Goal: Check status: Check status

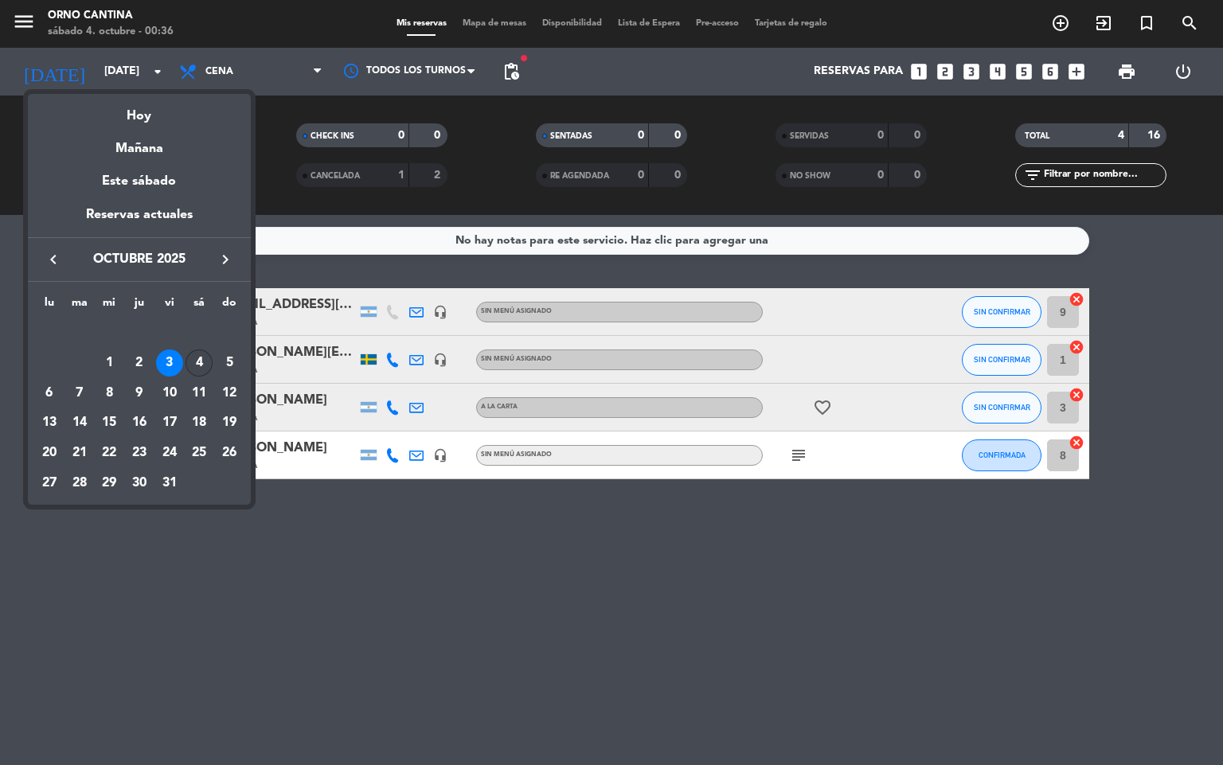
click at [194, 361] on div "4" at bounding box center [199, 363] width 27 height 27
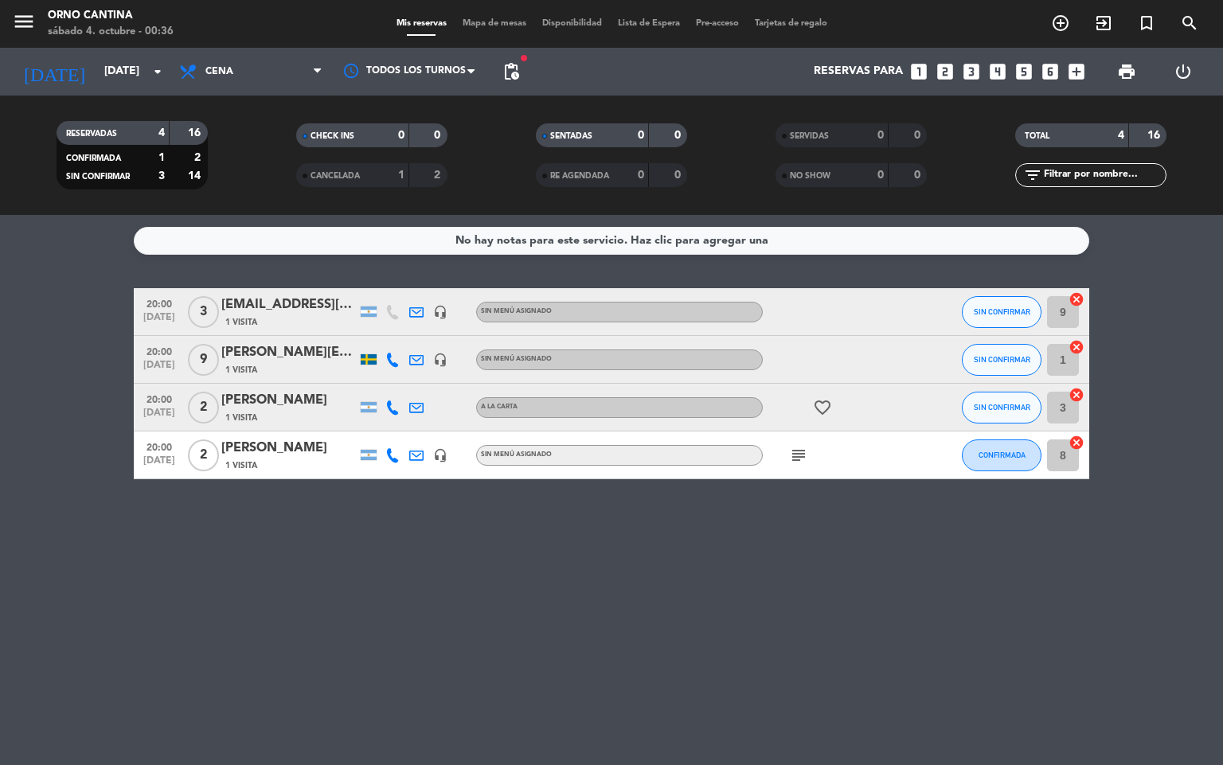
type input "[DATE]"
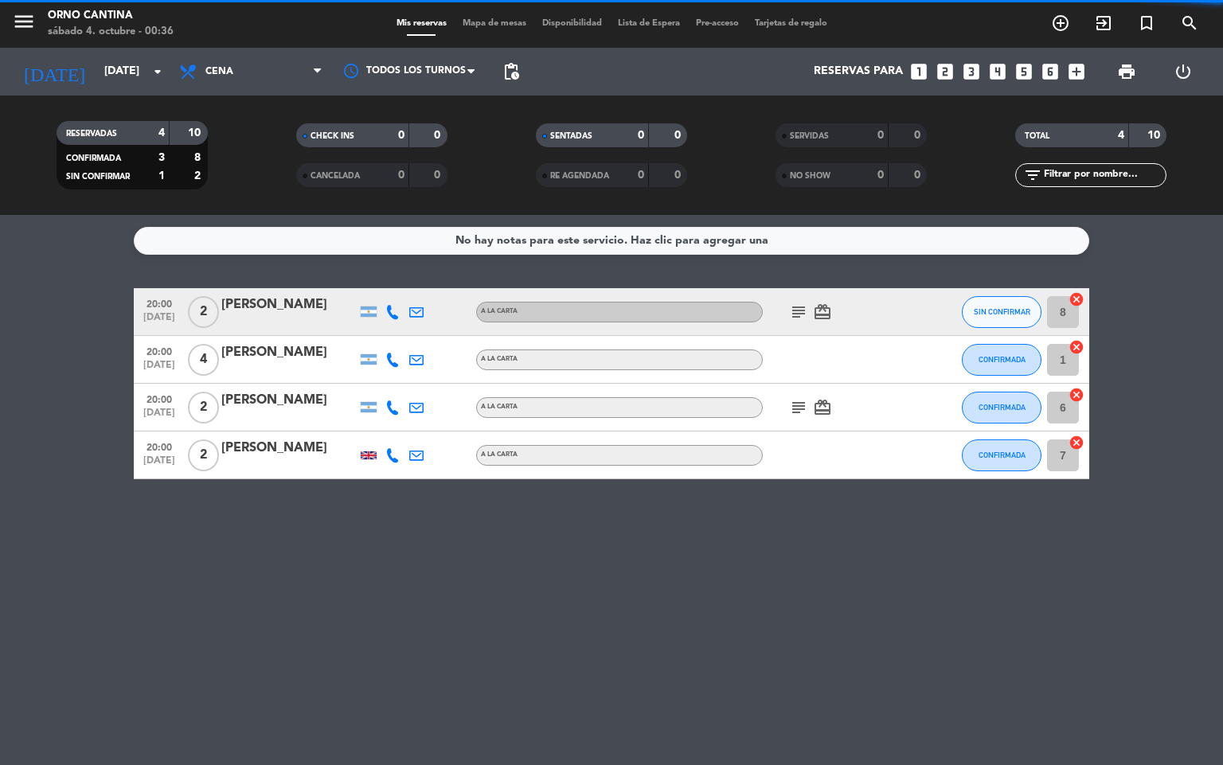
click at [383, 626] on div "No hay notas para este servicio. Haz clic para agregar una 20:00 [DATE] 2 [PERS…" at bounding box center [611, 490] width 1223 height 550
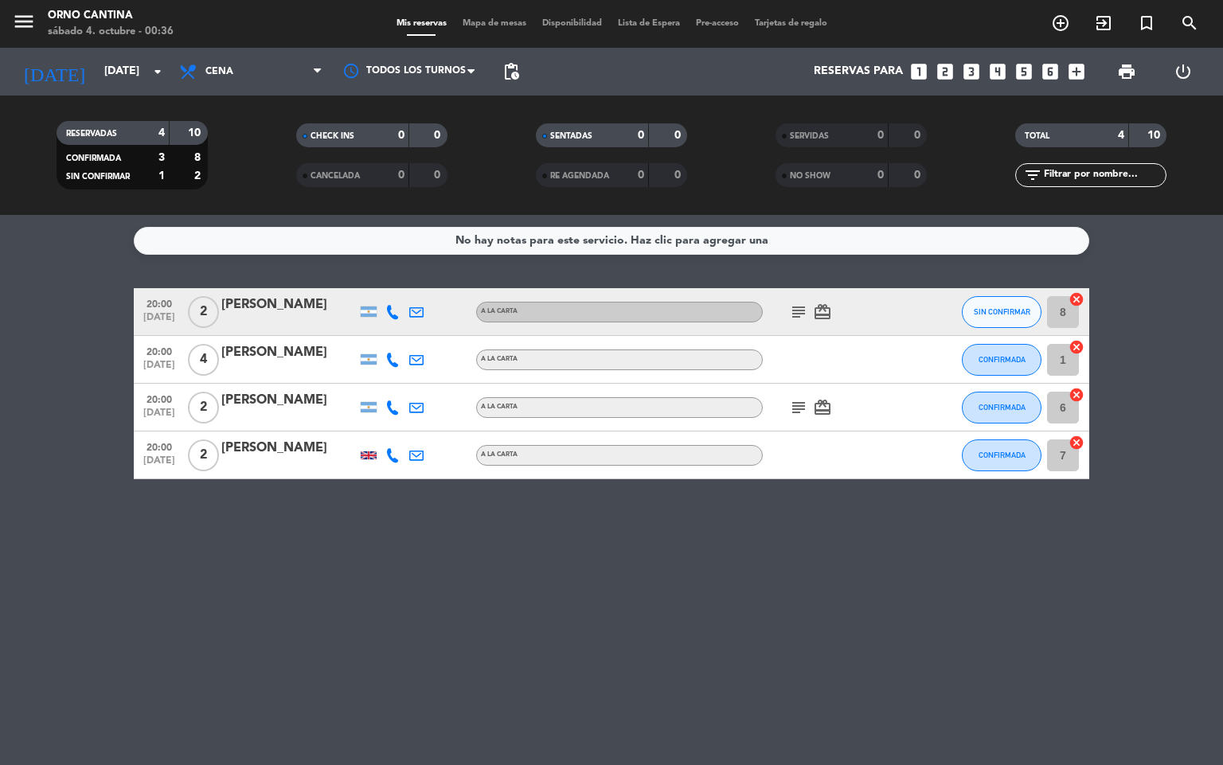
click at [793, 409] on icon "subject" at bounding box center [798, 407] width 19 height 19
click at [894, 560] on div "No hay notas para este servicio. Haz clic para agregar una 20:00 [DATE] 2 [PERS…" at bounding box center [611, 490] width 1223 height 550
click at [810, 297] on div "subject card_giftcard" at bounding box center [834, 311] width 143 height 47
click at [792, 316] on icon "subject" at bounding box center [798, 312] width 19 height 19
click at [903, 540] on div "No hay notas para este servicio. Haz clic para agregar una 20:00 [DATE] 2 [PERS…" at bounding box center [611, 490] width 1223 height 550
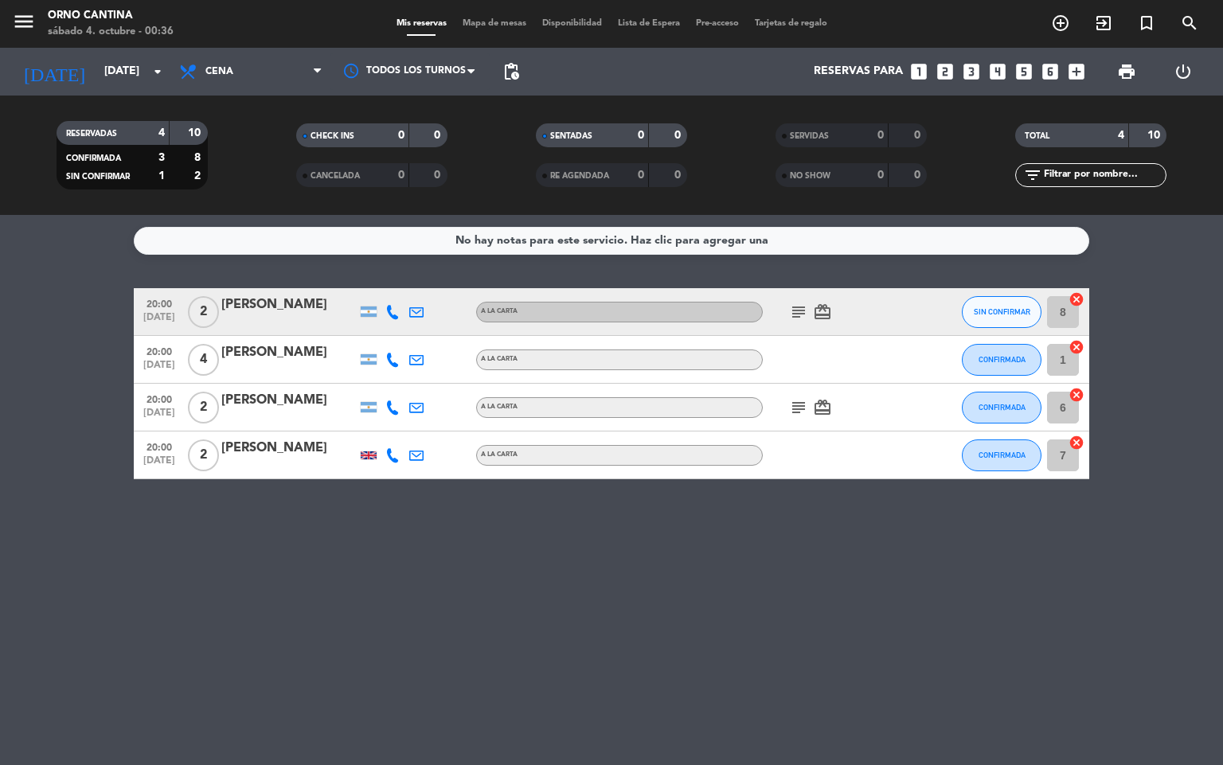
click at [840, 316] on div "subject card_giftcard" at bounding box center [834, 311] width 143 height 47
click at [744, 550] on div "No hay notas para este servicio. Haz clic para agregar una 20:00 [DATE] 2 [PERS…" at bounding box center [611, 490] width 1223 height 550
click at [725, 577] on div "No hay notas para este servicio. Haz clic para agregar una 20:00 [DATE] 2 [PERS…" at bounding box center [611, 490] width 1223 height 550
